Goal: Check status: Check status

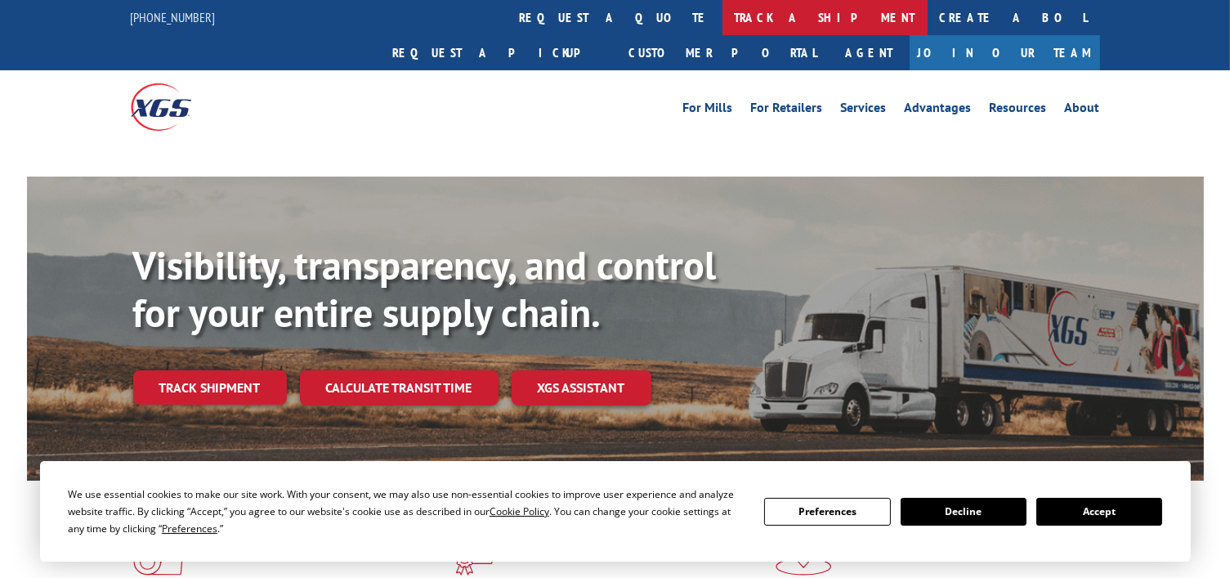
drag, startPoint x: 0, startPoint y: 0, endPoint x: 558, endPoint y: 13, distance: 557.7
click at [723, 13] on link "track a shipment" at bounding box center [825, 17] width 205 height 35
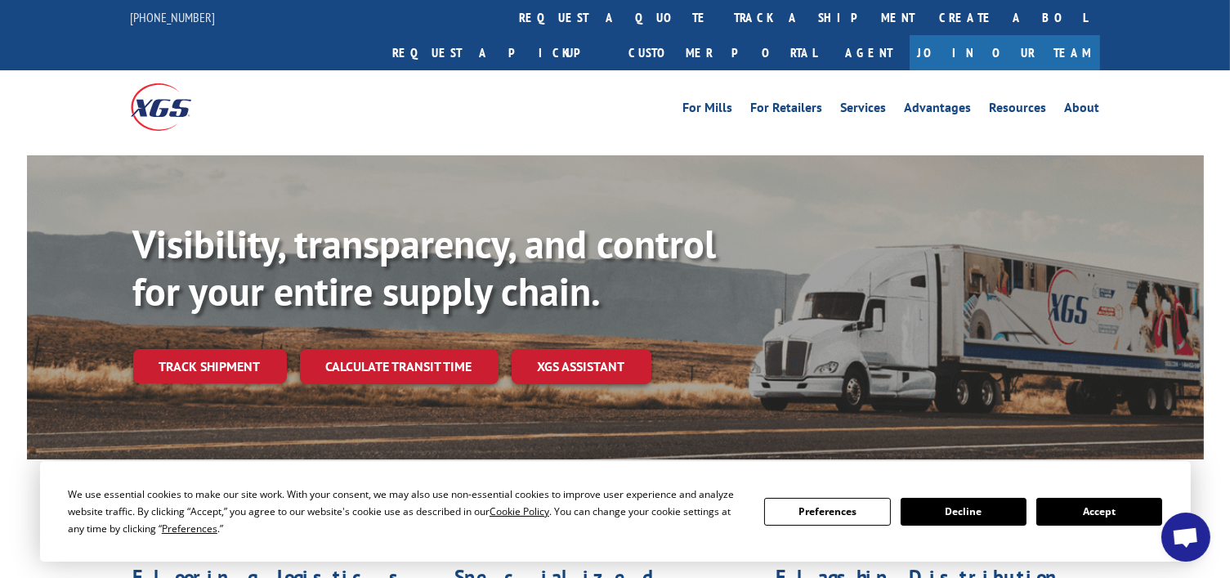
click at [723, 21] on link "track a shipment" at bounding box center [825, 17] width 205 height 35
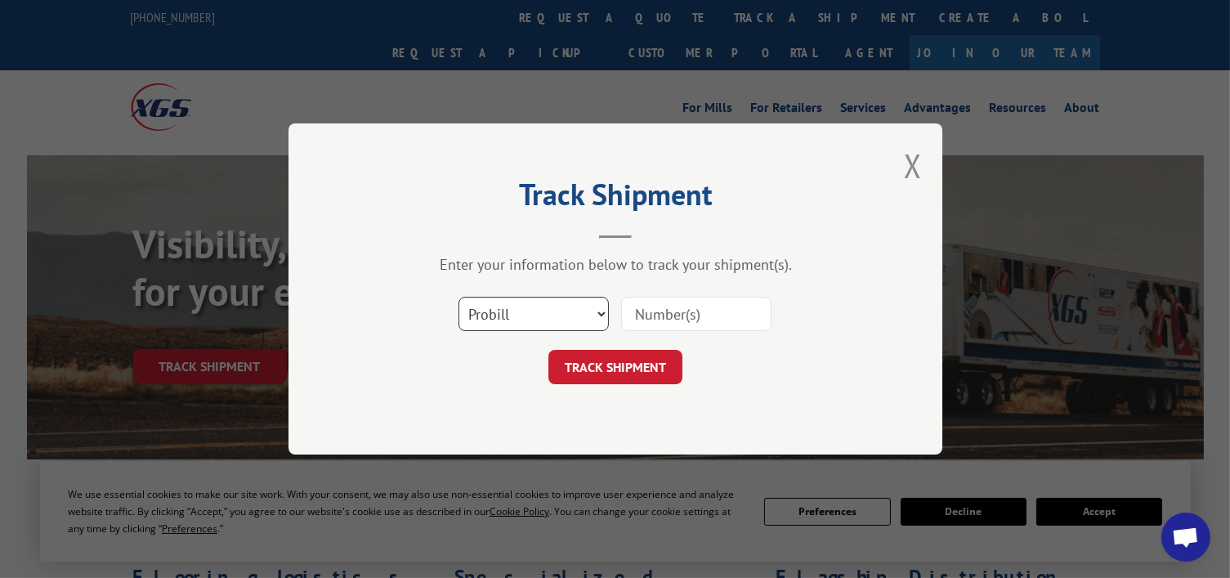
drag, startPoint x: 540, startPoint y: 303, endPoint x: 537, endPoint y: 323, distance: 19.8
click at [540, 303] on select "Select category... Probill BOL PO" at bounding box center [534, 314] width 150 height 34
select select "bol"
click at [459, 297] on select "Select category... Probill BOL PO" at bounding box center [534, 314] width 150 height 34
click at [690, 317] on input at bounding box center [696, 314] width 150 height 34
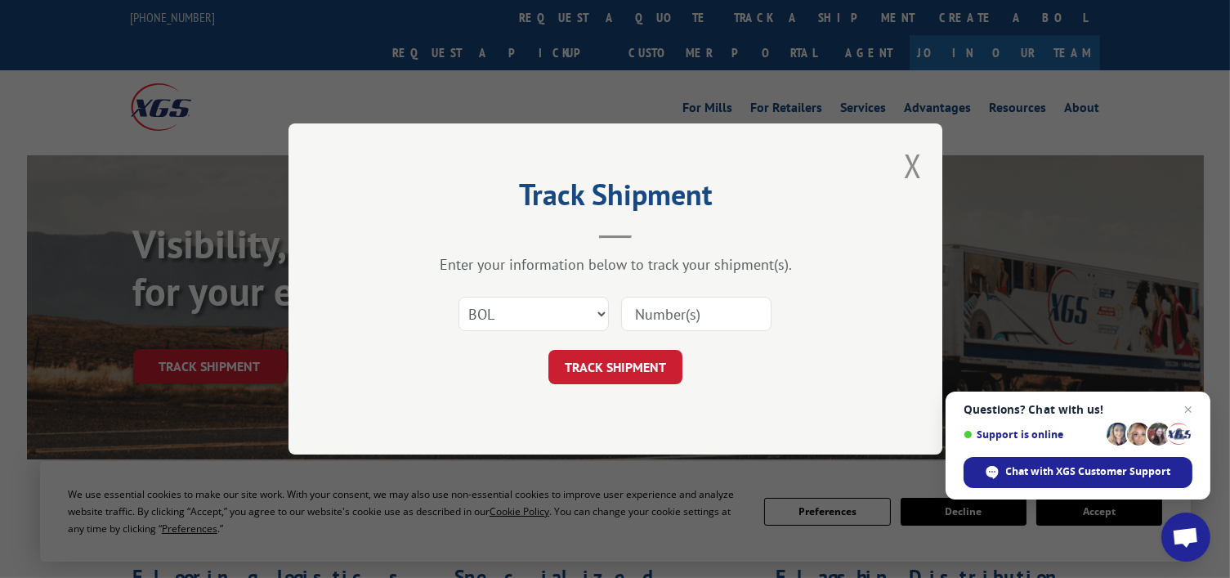
paste input "706426770"
type input "706426770"
click at [635, 366] on button "TRACK SHIPMENT" at bounding box center [616, 367] width 134 height 34
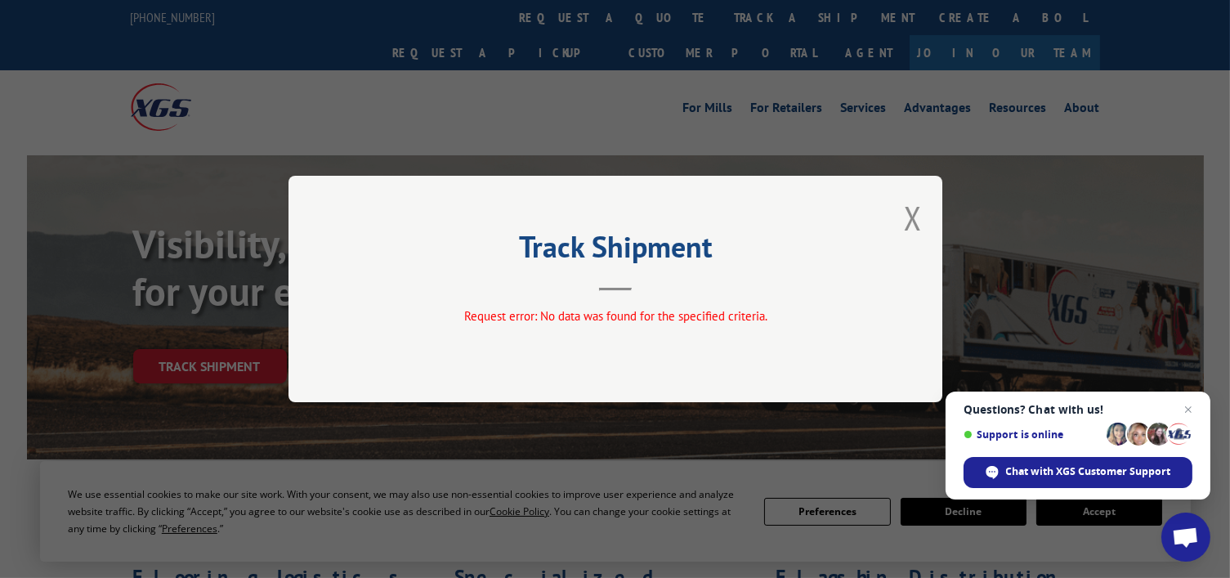
click at [930, 220] on div "Track Shipment Request error: No data was found for the specified criteria." at bounding box center [616, 289] width 654 height 226
click at [904, 212] on button "Close modal" at bounding box center [913, 217] width 18 height 43
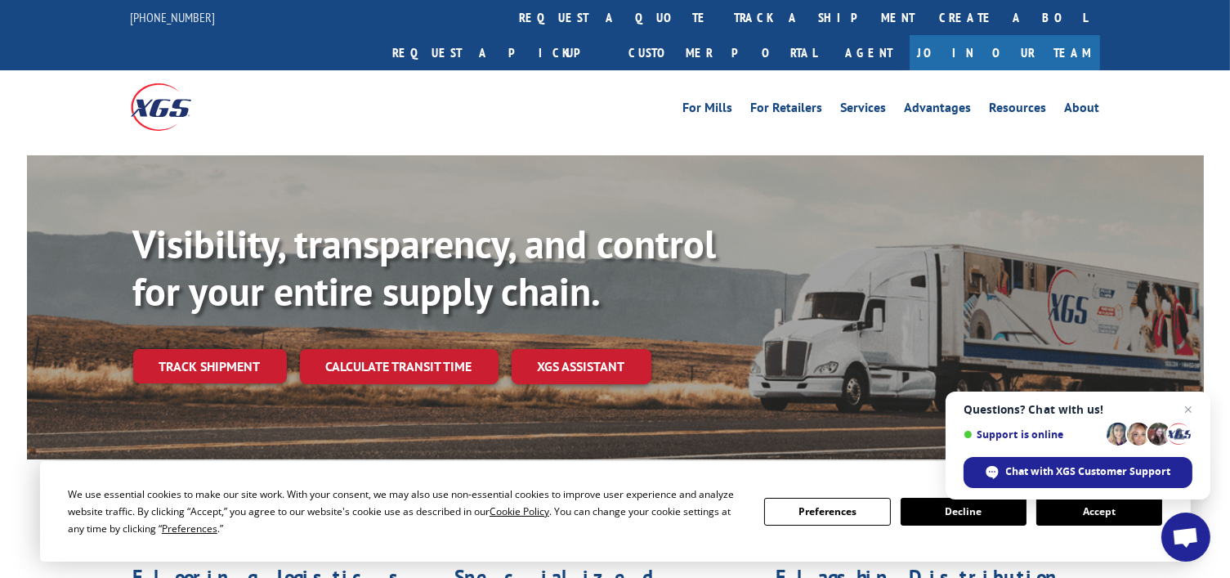
drag, startPoint x: 538, startPoint y: 10, endPoint x: 755, endPoint y: 144, distance: 254.8
click at [723, 10] on link "track a shipment" at bounding box center [825, 17] width 205 height 35
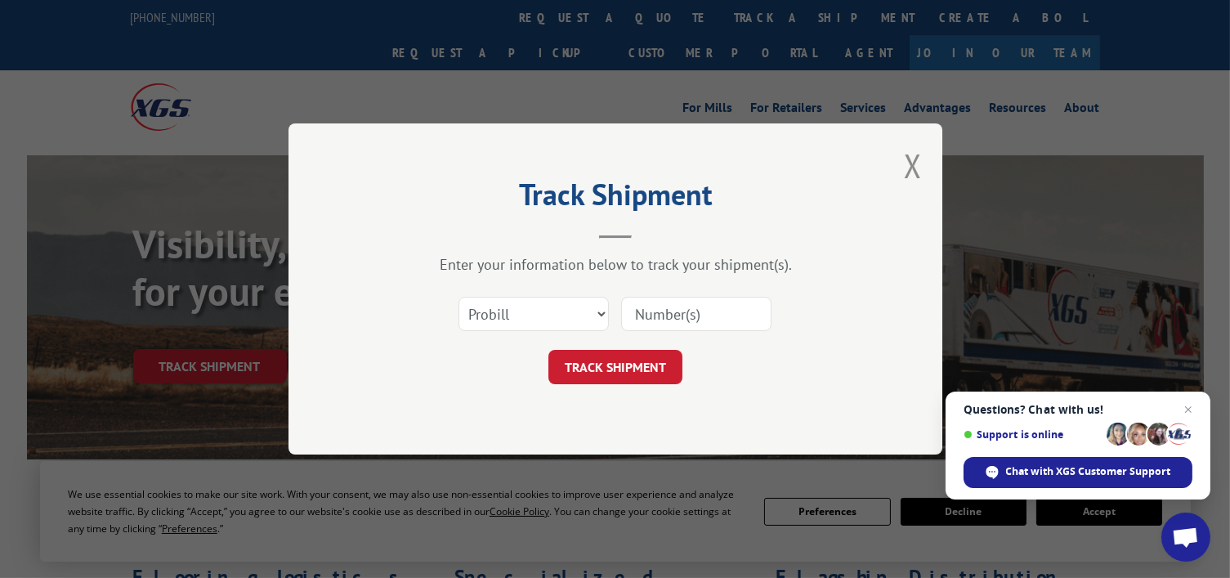
click at [702, 302] on input at bounding box center [696, 314] width 150 height 34
drag, startPoint x: 700, startPoint y: 297, endPoint x: 534, endPoint y: 294, distance: 166.0
click at [534, 295] on div "Select category... Probill BOL PO" at bounding box center [533, 314] width 149 height 38
click at [536, 317] on select "Select category... Probill BOL PO" at bounding box center [534, 314] width 150 height 34
paste input "706426770"
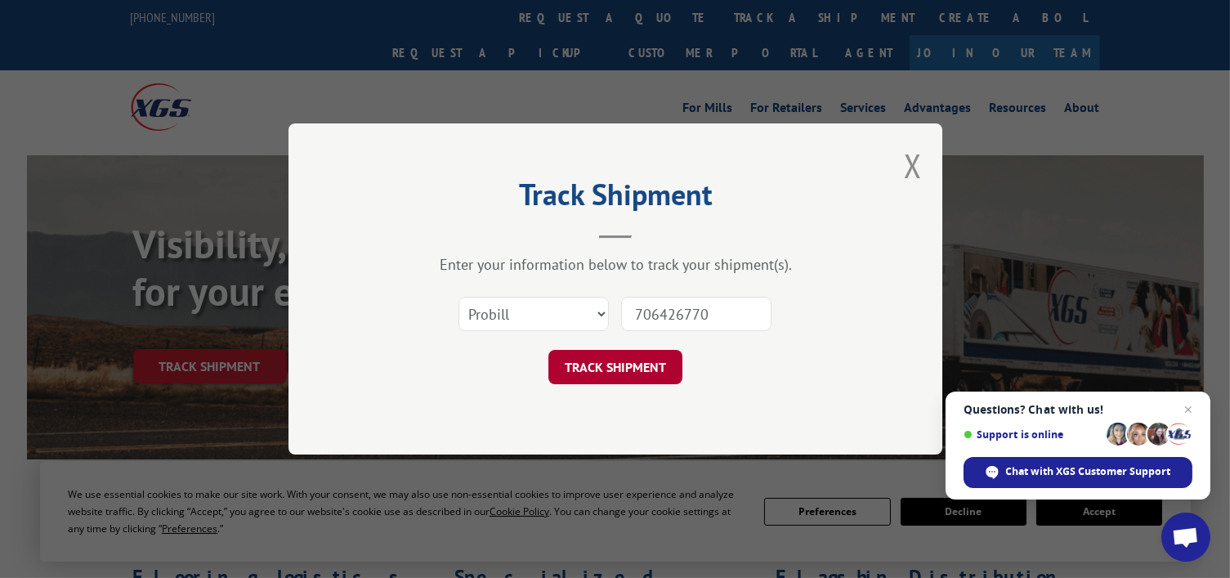
type input "706426770"
click at [636, 373] on button "TRACK SHIPMENT" at bounding box center [616, 367] width 134 height 34
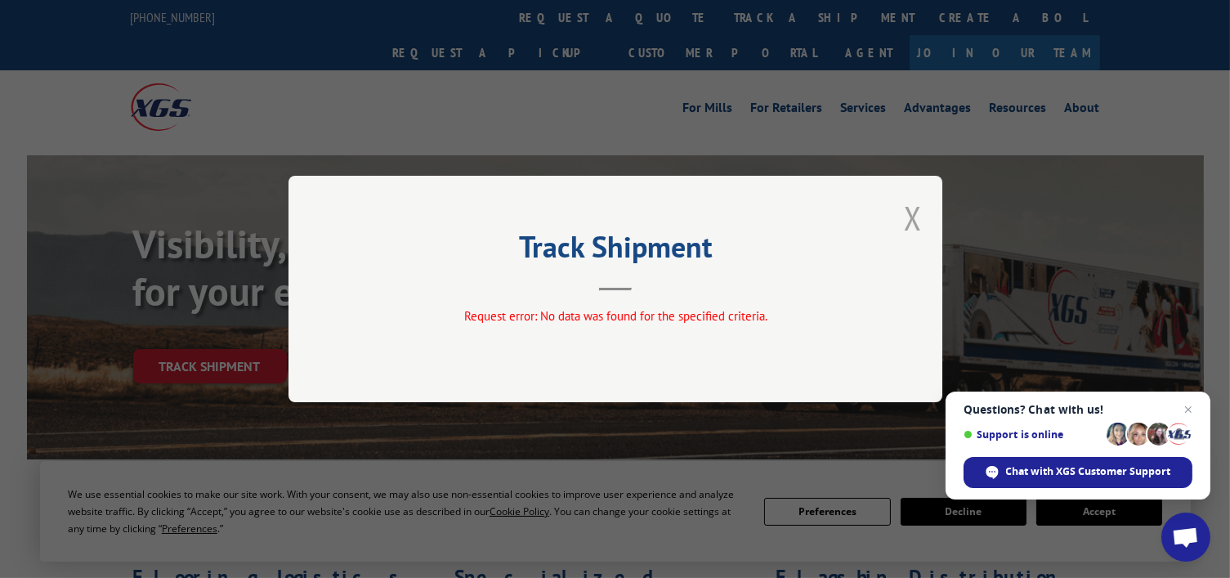
click at [915, 222] on button "Close modal" at bounding box center [913, 217] width 18 height 43
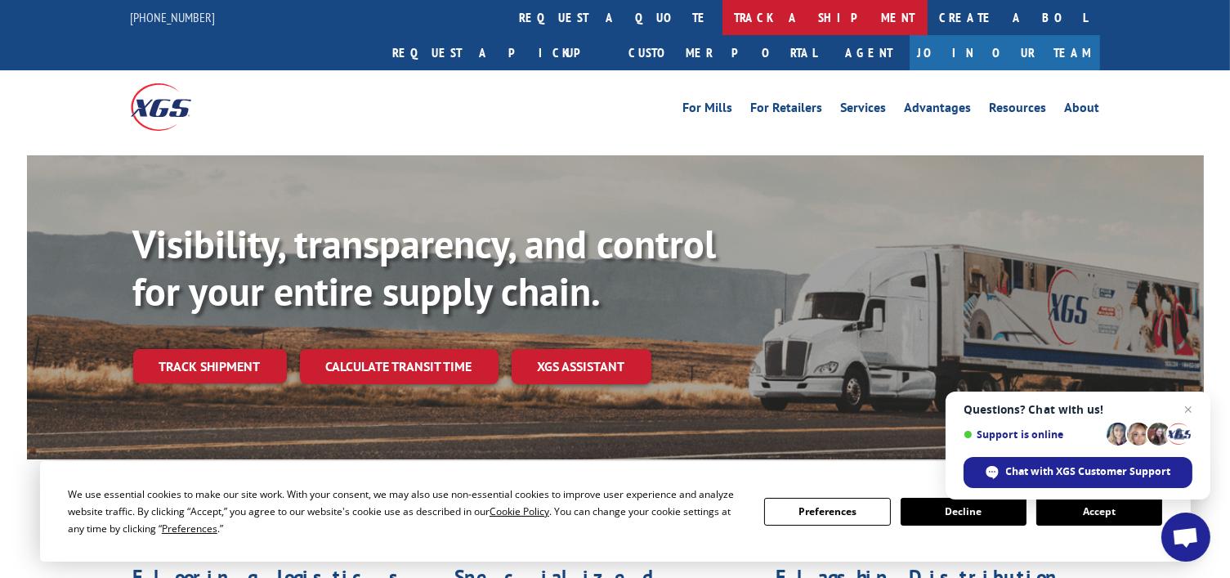
click at [723, 20] on link "track a shipment" at bounding box center [825, 17] width 205 height 35
